Goal: Information Seeking & Learning: Understand process/instructions

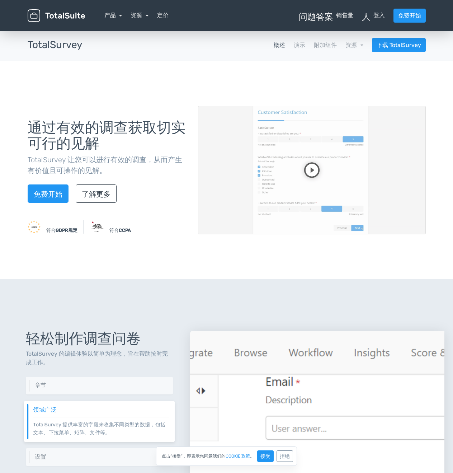
click at [331, 13] on font "问题答案" at bounding box center [316, 15] width 34 height 9
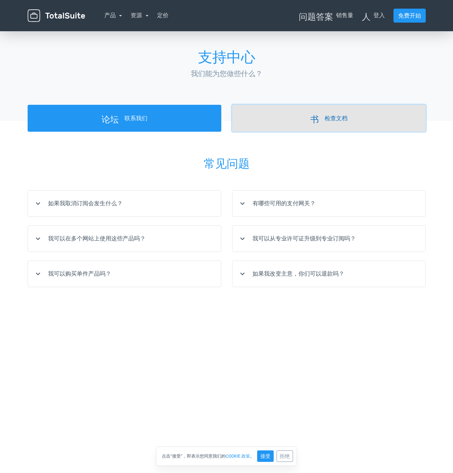
click at [313, 118] on font "书" at bounding box center [314, 118] width 9 height 9
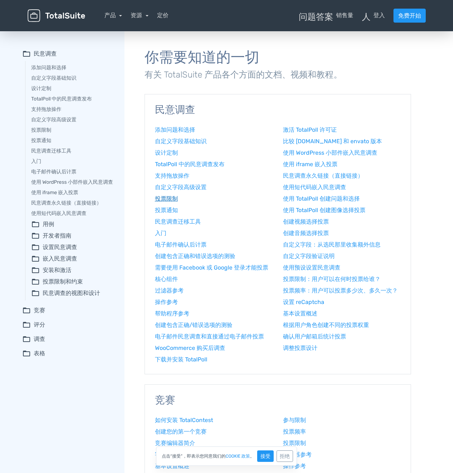
click at [157, 200] on font "投票限制" at bounding box center [166, 198] width 23 height 7
